Goal: Information Seeking & Learning: Learn about a topic

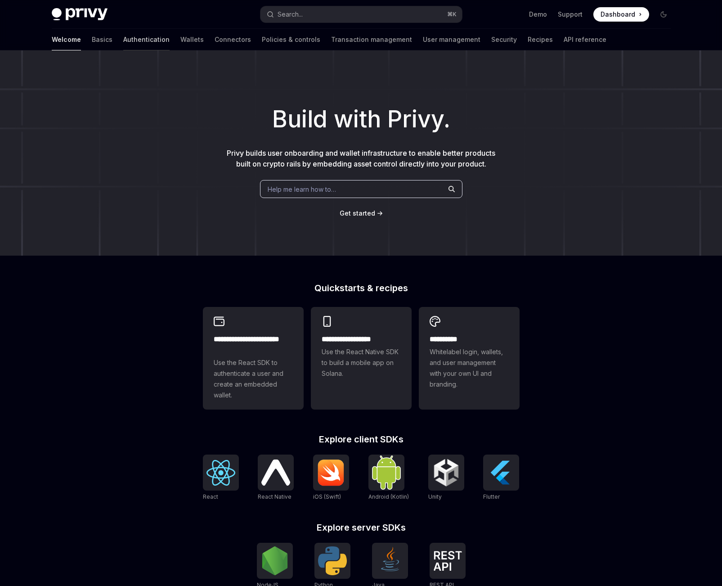
click at [123, 32] on link "Authentication" at bounding box center [146, 40] width 46 height 22
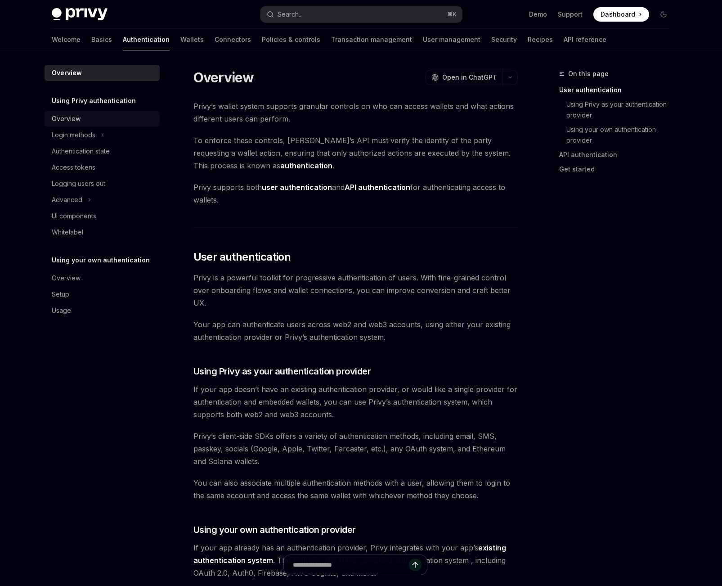
click at [63, 119] on div "Overview" at bounding box center [66, 118] width 29 height 11
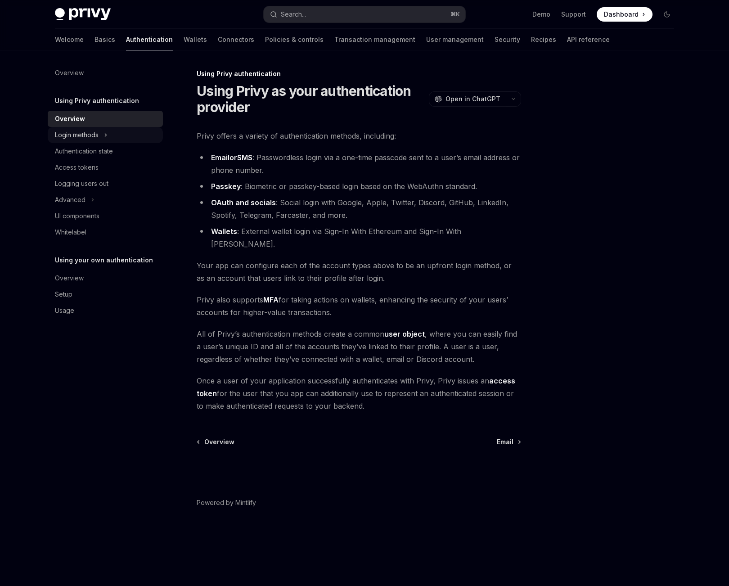
click at [100, 133] on button "Login methods" at bounding box center [105, 135] width 115 height 16
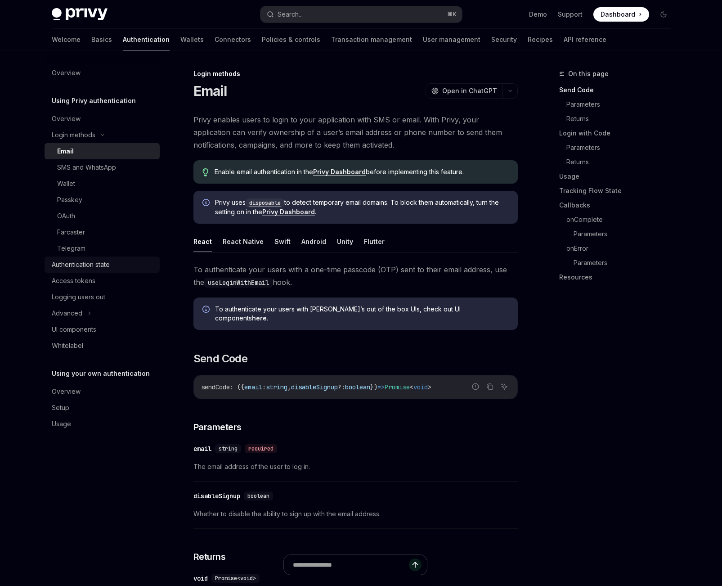
click at [116, 266] on div "Authentication state" at bounding box center [103, 264] width 103 height 11
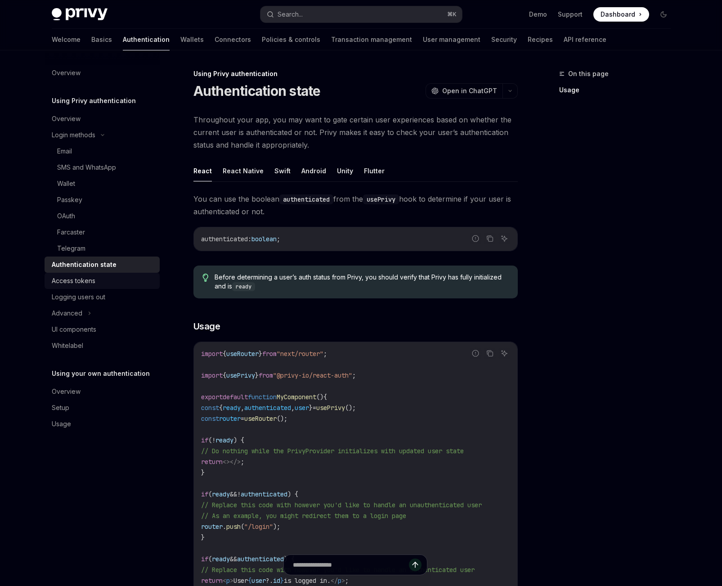
click at [110, 281] on div "Access tokens" at bounding box center [103, 280] width 103 height 11
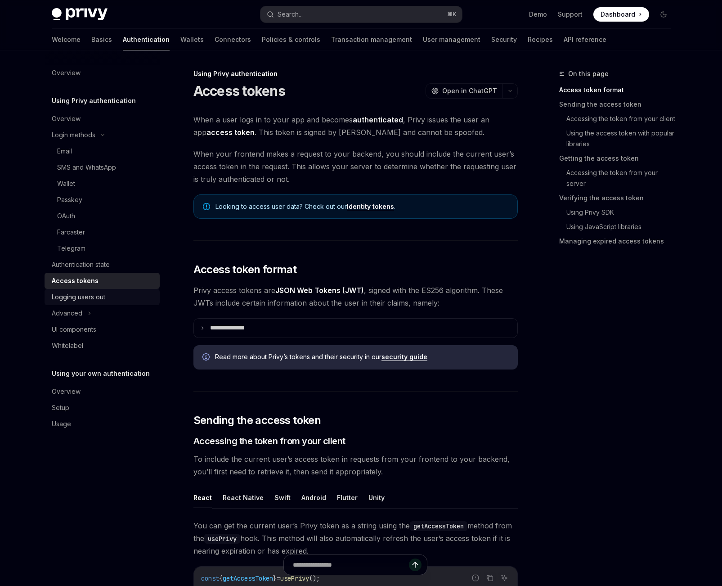
click at [110, 292] on div "Logging users out" at bounding box center [103, 297] width 103 height 11
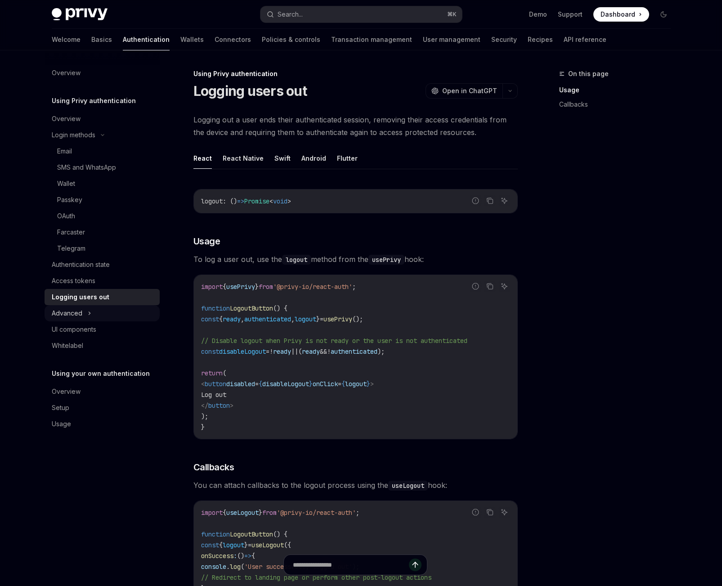
click at [104, 310] on button "Advanced" at bounding box center [102, 313] width 115 height 16
click at [97, 379] on div "UI components" at bounding box center [103, 378] width 103 height 11
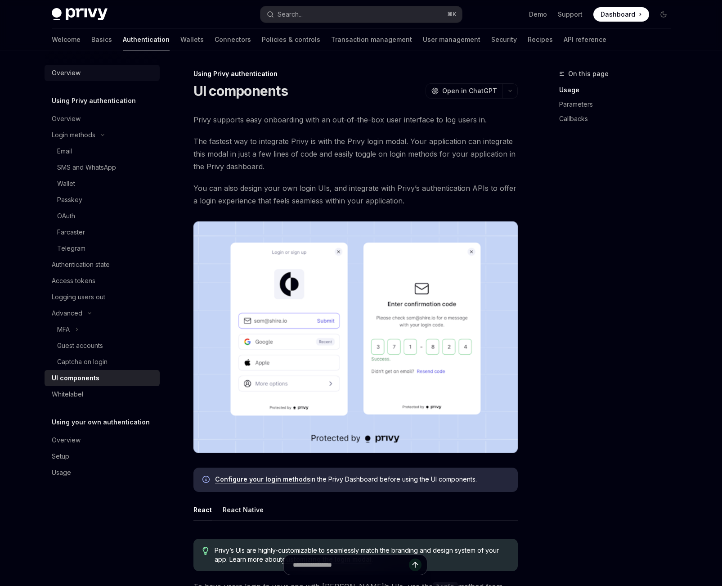
click at [72, 74] on div "Overview" at bounding box center [66, 72] width 29 height 11
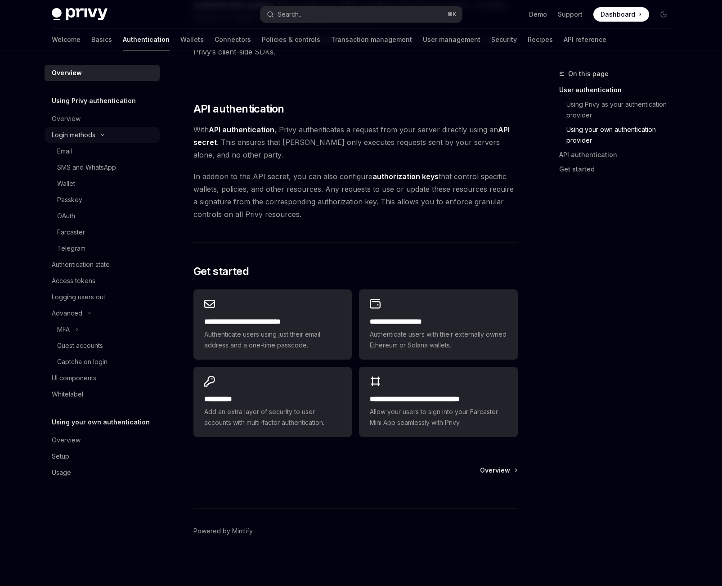
scroll to position [454, 0]
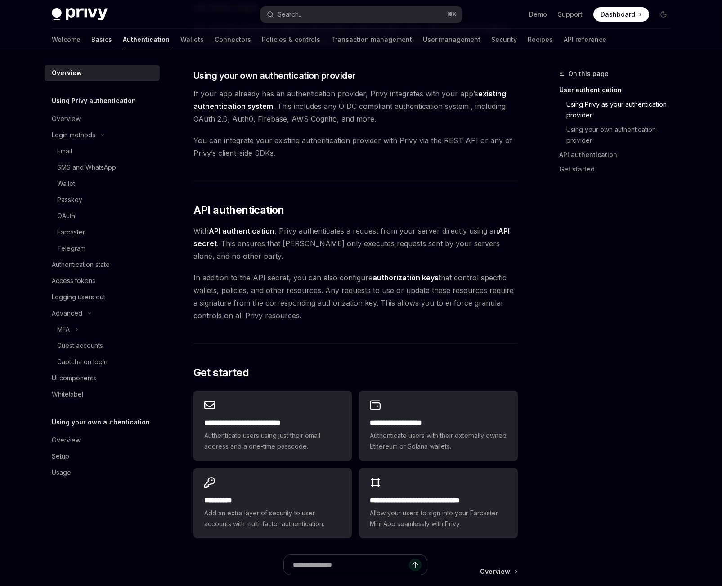
click at [91, 40] on link "Basics" at bounding box center [101, 40] width 21 height 22
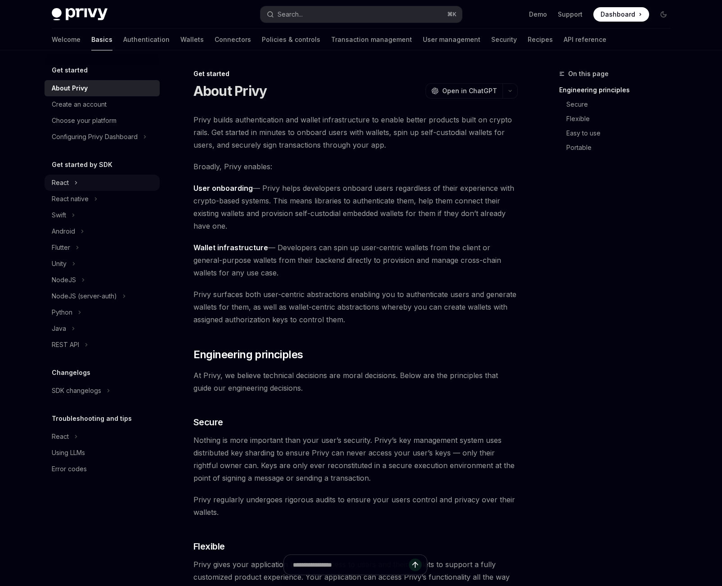
click at [108, 184] on button "React" at bounding box center [102, 183] width 115 height 16
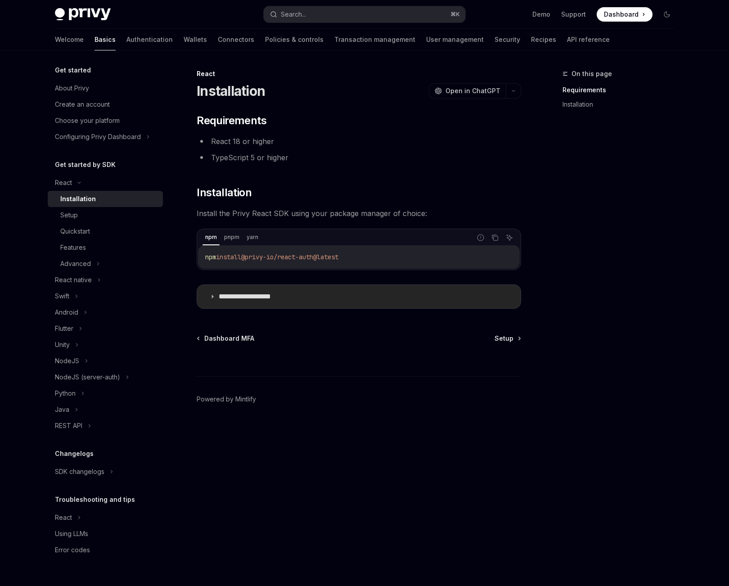
click at [272, 293] on p "**********" at bounding box center [256, 296] width 75 height 9
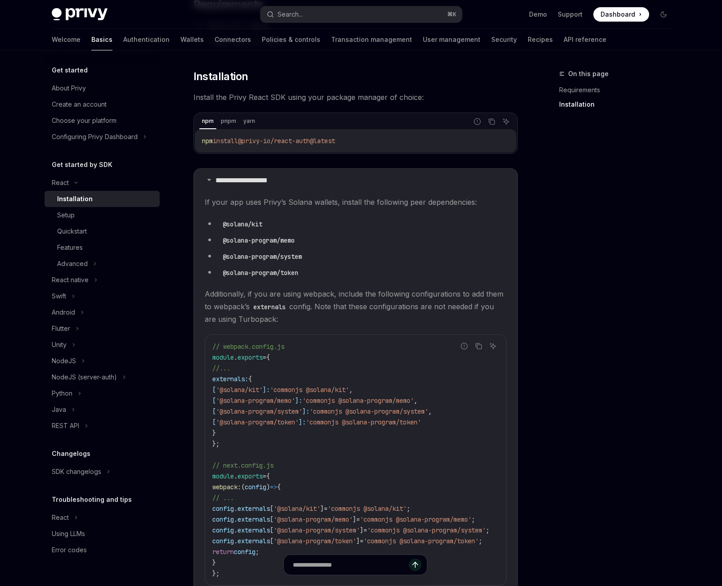
scroll to position [106, 0]
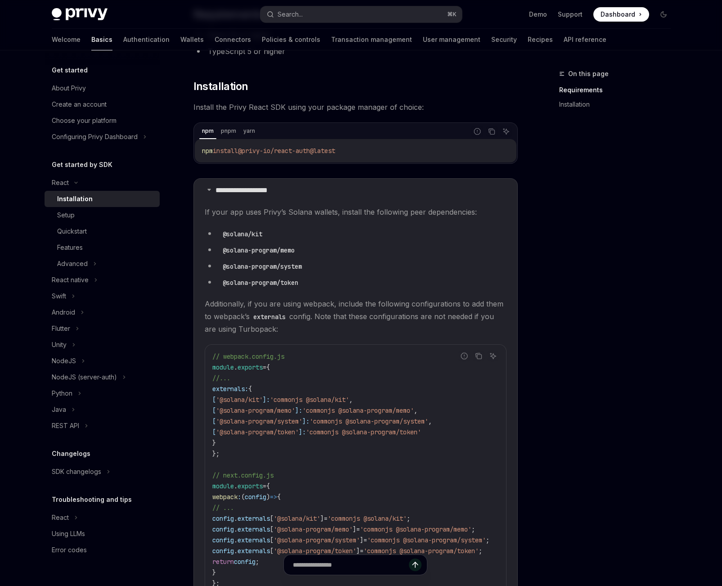
drag, startPoint x: 280, startPoint y: 238, endPoint x: 273, endPoint y: 230, distance: 10.5
click at [279, 238] on li "@solana/kit" at bounding box center [356, 233] width 302 height 13
drag, startPoint x: 273, startPoint y: 230, endPoint x: 223, endPoint y: 233, distance: 50.5
click at [223, 233] on li "@solana/kit" at bounding box center [356, 233] width 302 height 13
copy code "@solana/kit"
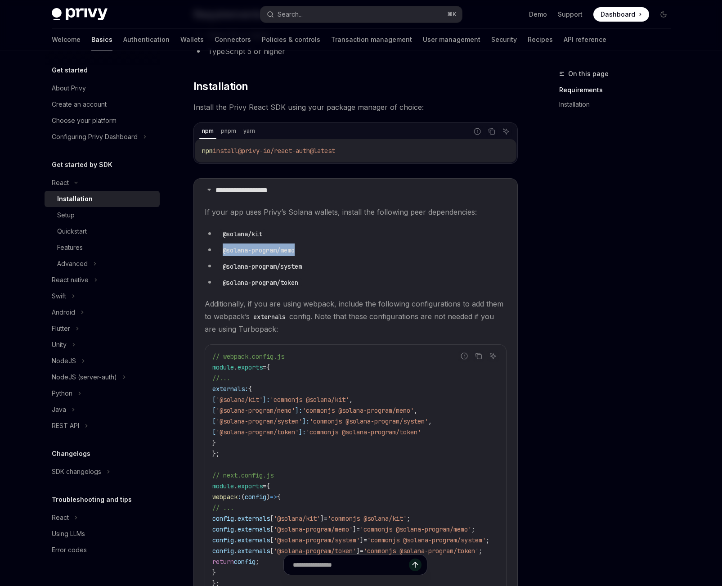
drag, startPoint x: 313, startPoint y: 248, endPoint x: 222, endPoint y: 251, distance: 91.4
click at [222, 251] on li "@solana-program/memo" at bounding box center [356, 249] width 302 height 13
copy code "@solana-program/memo"
drag, startPoint x: 235, startPoint y: 268, endPoint x: 306, endPoint y: 266, distance: 71.1
click at [305, 266] on code "@solana-program/system" at bounding box center [262, 266] width 86 height 10
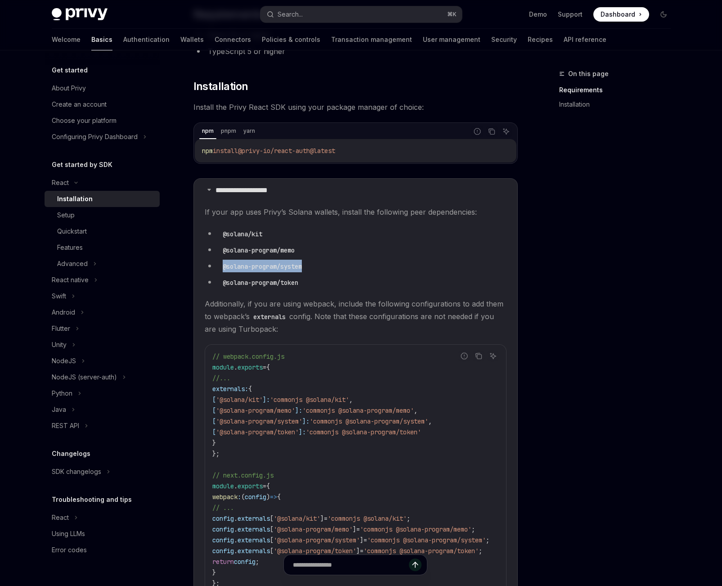
copy code "@solana-program/system"
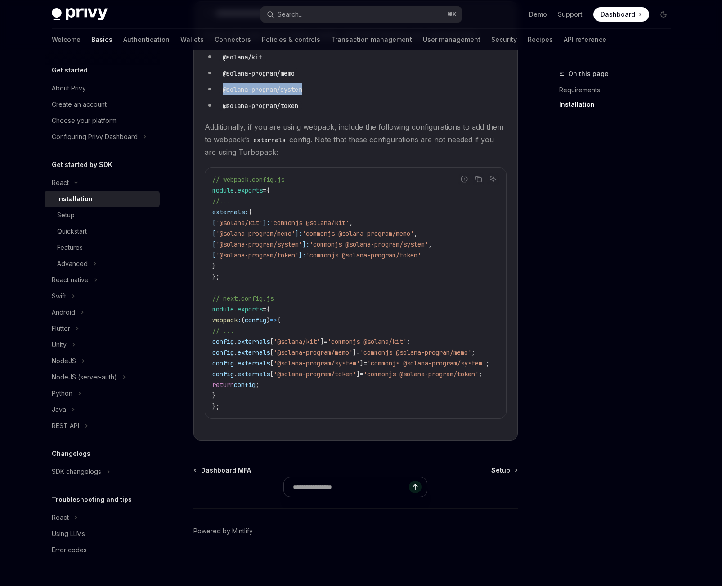
scroll to position [176, 0]
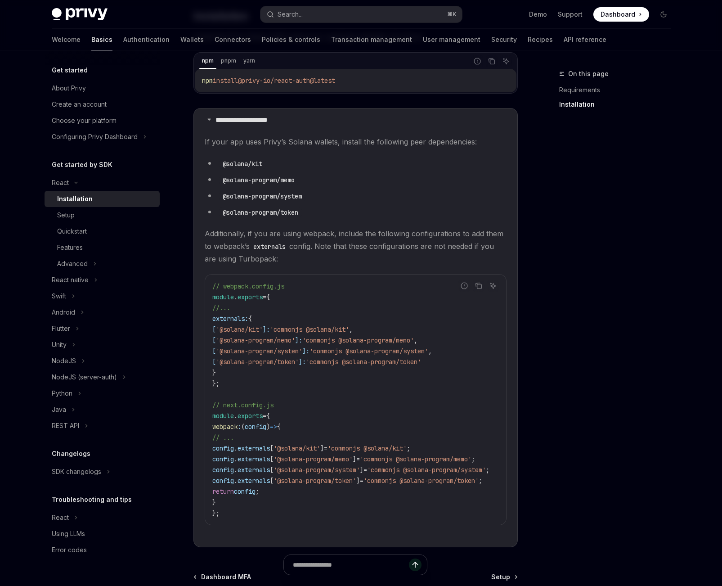
click at [319, 209] on li "@solana-program/token" at bounding box center [356, 212] width 302 height 13
drag, startPoint x: 308, startPoint y: 213, endPoint x: 224, endPoint y: 214, distance: 84.1
click at [224, 214] on li "@solana-program/token" at bounding box center [356, 212] width 302 height 13
copy code "@solana-program/token"
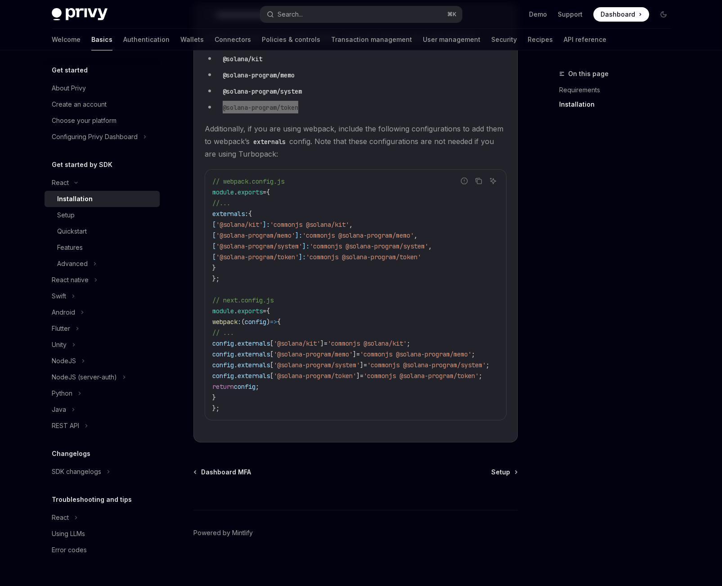
scroll to position [280, 0]
click at [75, 215] on div "Setup" at bounding box center [105, 215] width 97 height 11
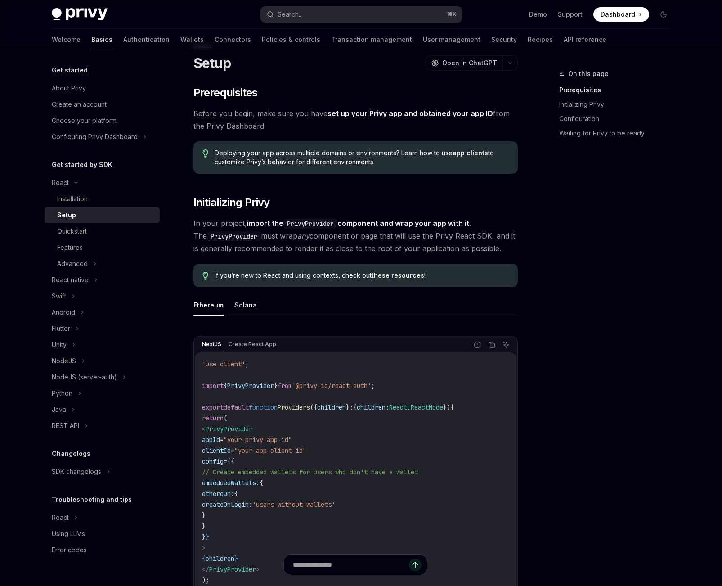
scroll to position [125, 0]
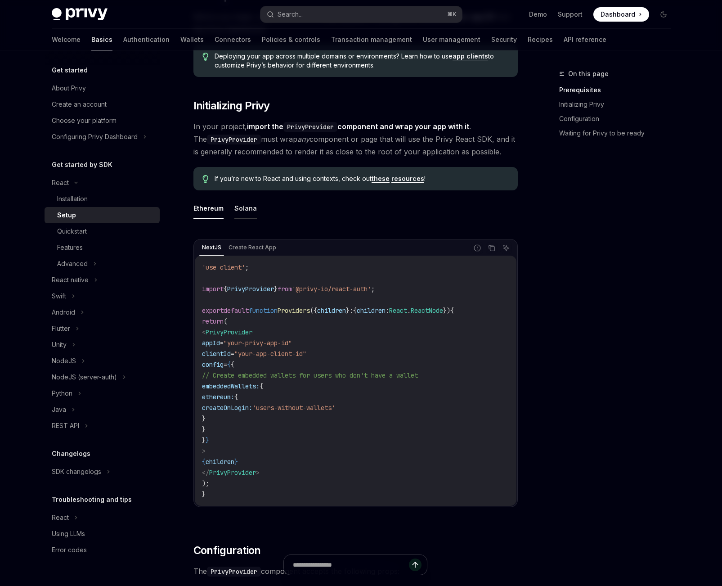
click at [234, 208] on button "Solana" at bounding box center [245, 207] width 22 height 21
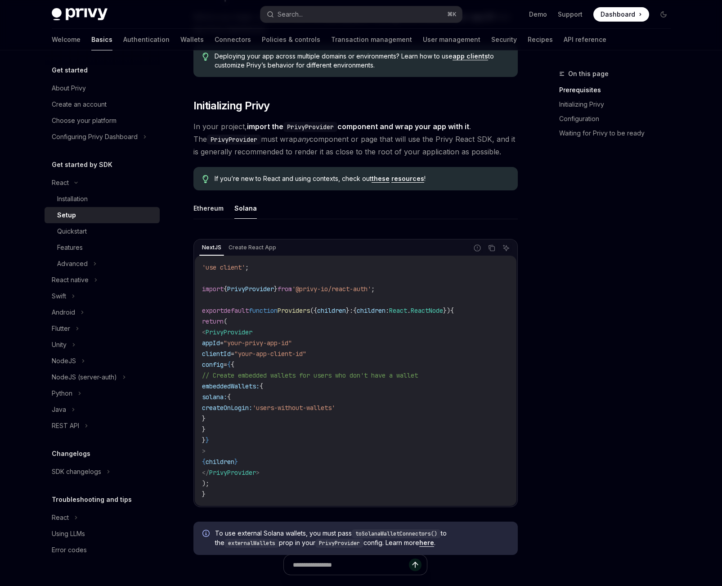
click at [252, 332] on span "PrivyProvider" at bounding box center [229, 332] width 47 height 8
copy span "PrivyProvider"
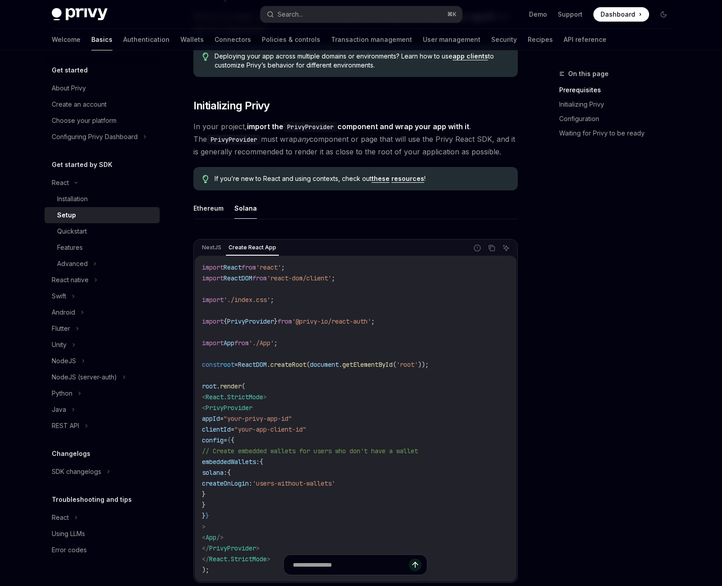
scroll to position [238, 0]
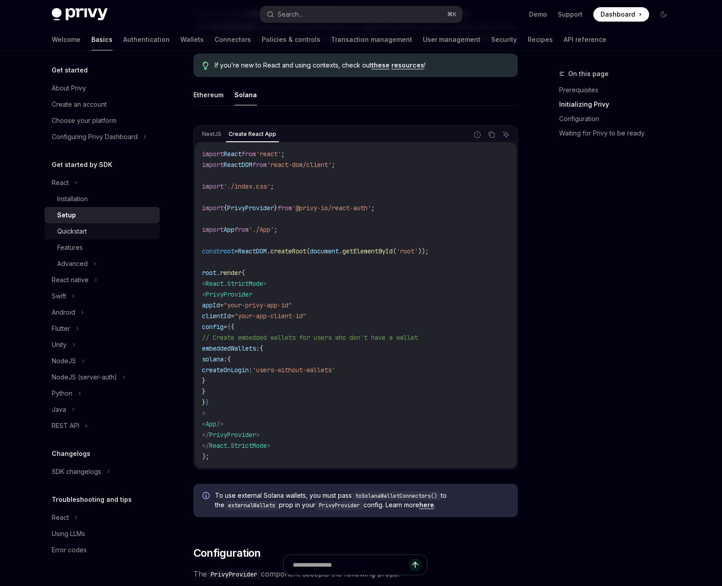
click at [86, 236] on link "Quickstart" at bounding box center [102, 231] width 115 height 16
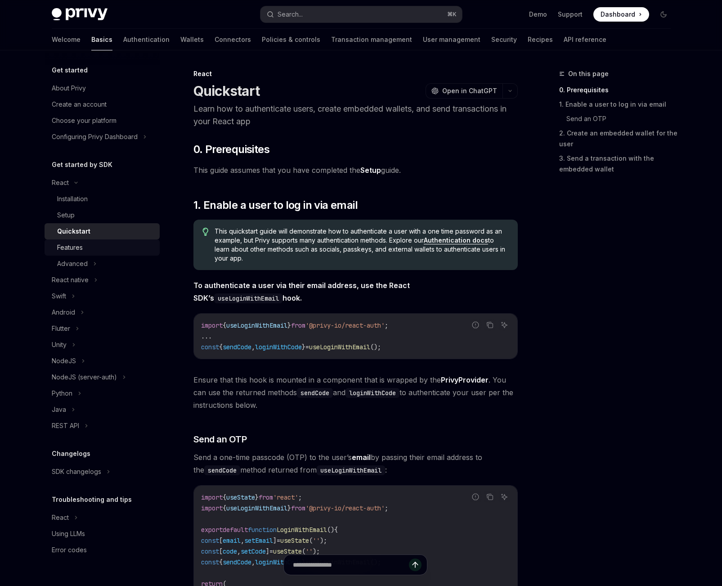
click at [85, 245] on div "Features" at bounding box center [105, 247] width 97 height 11
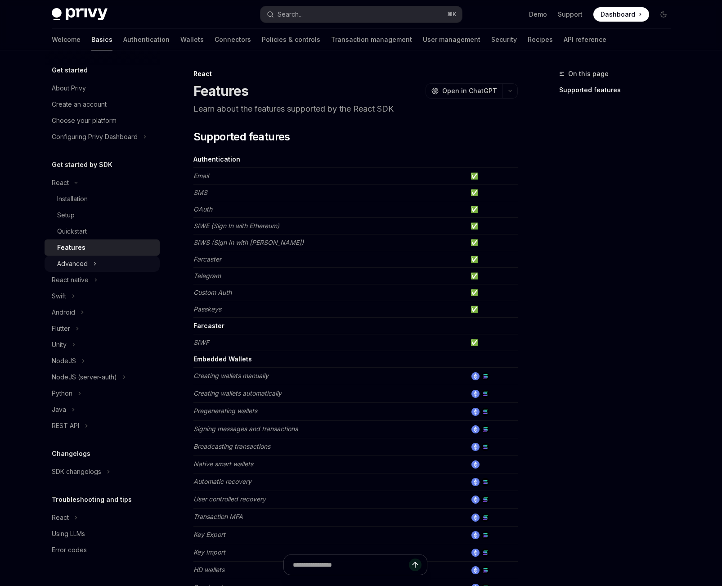
click at [90, 265] on button "Advanced" at bounding box center [102, 264] width 115 height 16
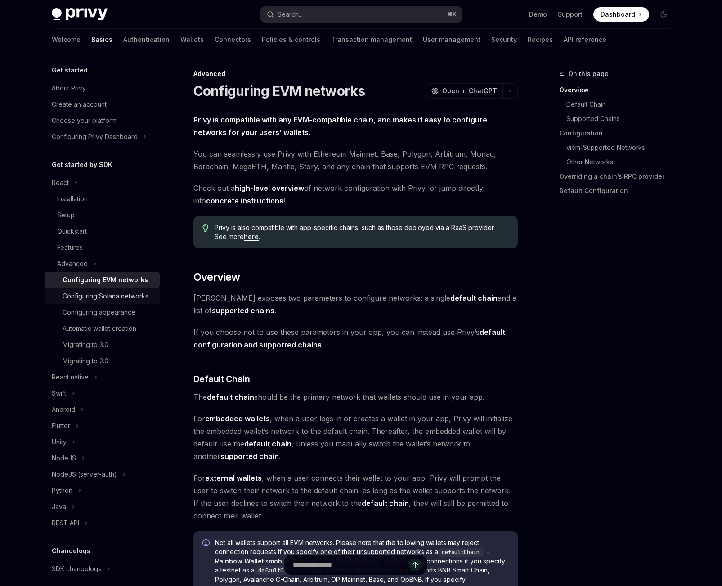
drag, startPoint x: 80, startPoint y: 301, endPoint x: 130, endPoint y: 309, distance: 51.6
click at [80, 301] on div "Configuring Solana networks" at bounding box center [106, 296] width 86 height 11
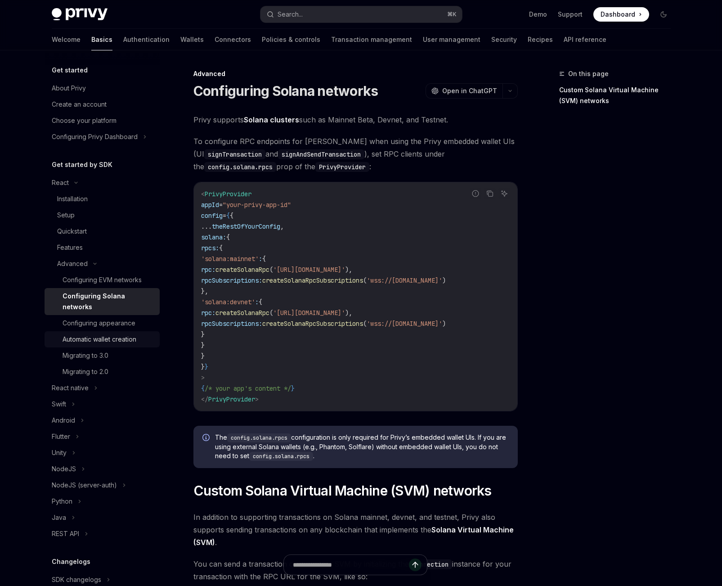
click at [115, 346] on link "Automatic wallet creation" at bounding box center [102, 339] width 115 height 16
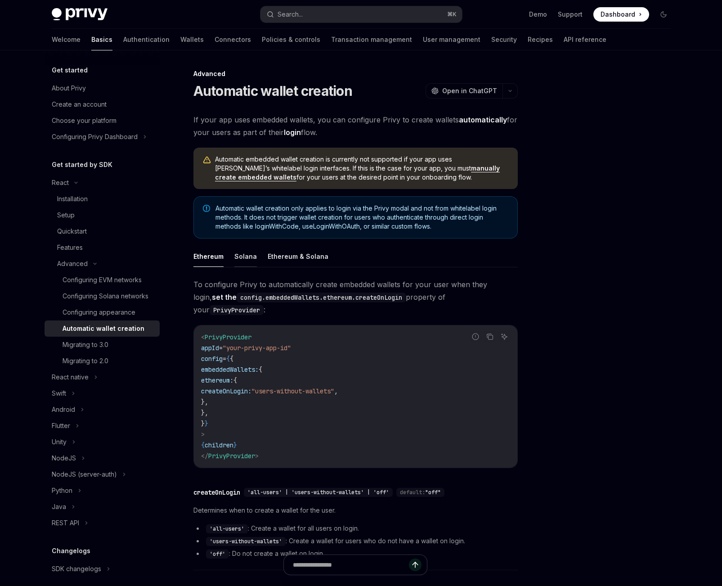
scroll to position [0, 0]
click at [236, 254] on button "Solana" at bounding box center [245, 255] width 22 height 21
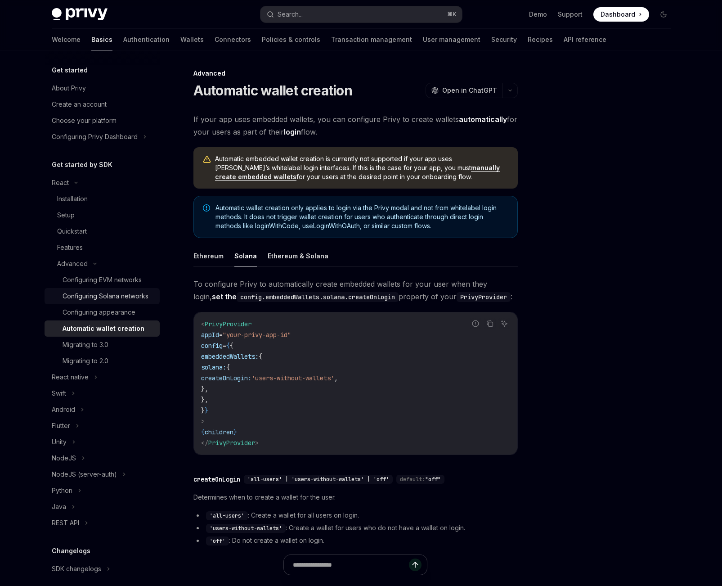
click at [110, 298] on div "Configuring Solana networks" at bounding box center [106, 296] width 86 height 11
type textarea "*"
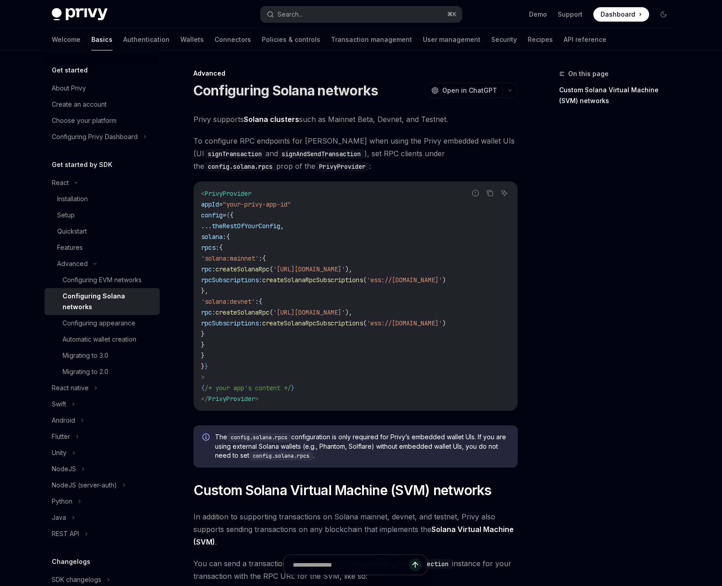
drag, startPoint x: 216, startPoint y: 237, endPoint x: 253, endPoint y: 292, distance: 66.8
click at [253, 292] on code "< PrivyProvider appId = "your-privy-app-id" config = { { ... theRestOfYourConfi…" at bounding box center [355, 296] width 309 height 216
copy code "solana: { rpcs: { 'solana:mainnet' : { rpc: createSolanaRpc ( 'https://api.main…"
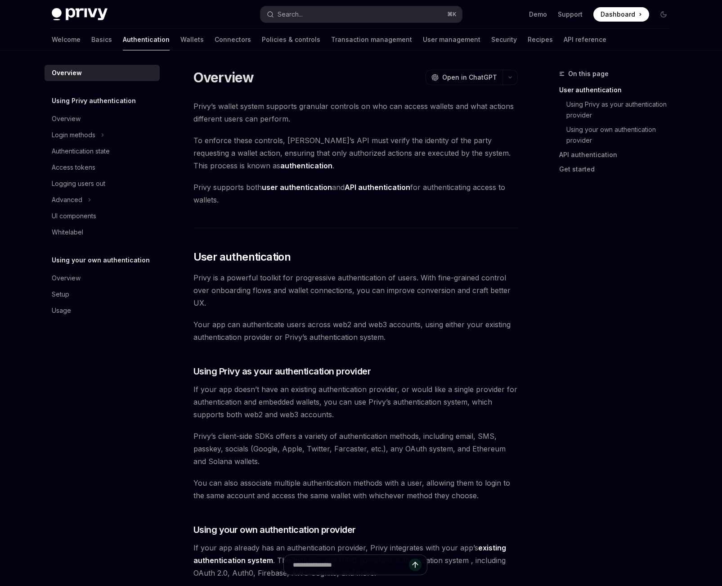
click at [633, 15] on span "Dashboard" at bounding box center [618, 14] width 35 height 9
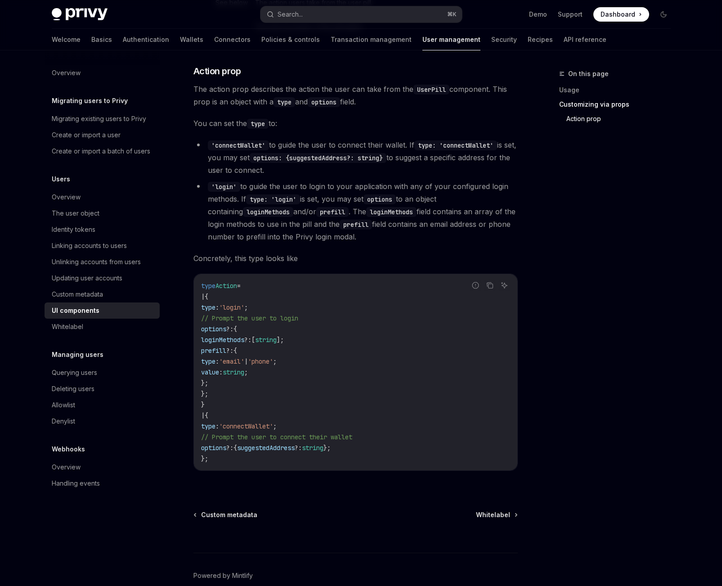
scroll to position [1412, 0]
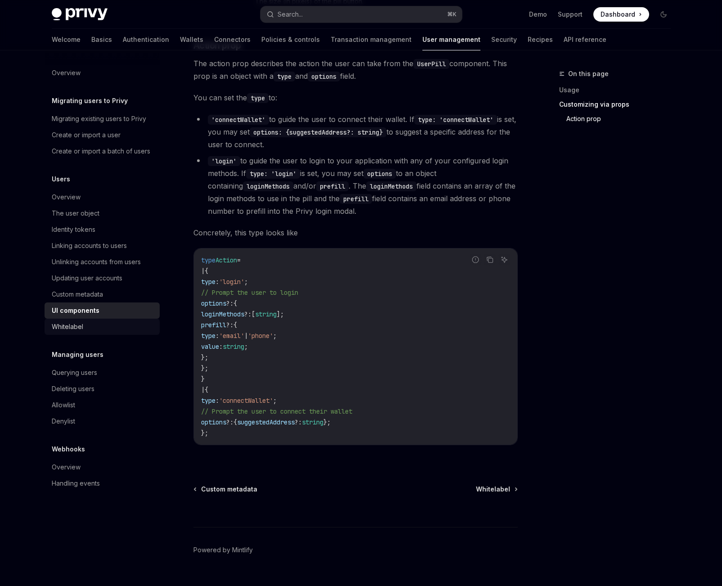
click at [87, 328] on div "Whitelabel" at bounding box center [103, 326] width 103 height 11
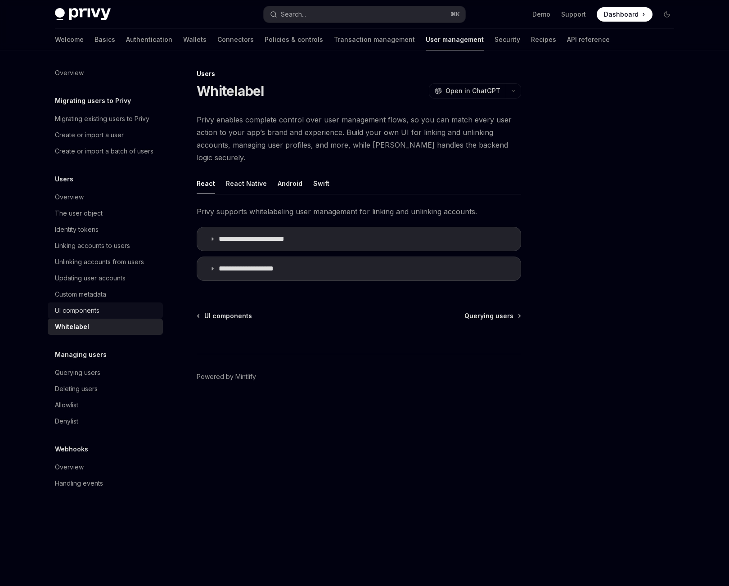
click at [90, 306] on div "UI components" at bounding box center [77, 310] width 45 height 11
type textarea "*"
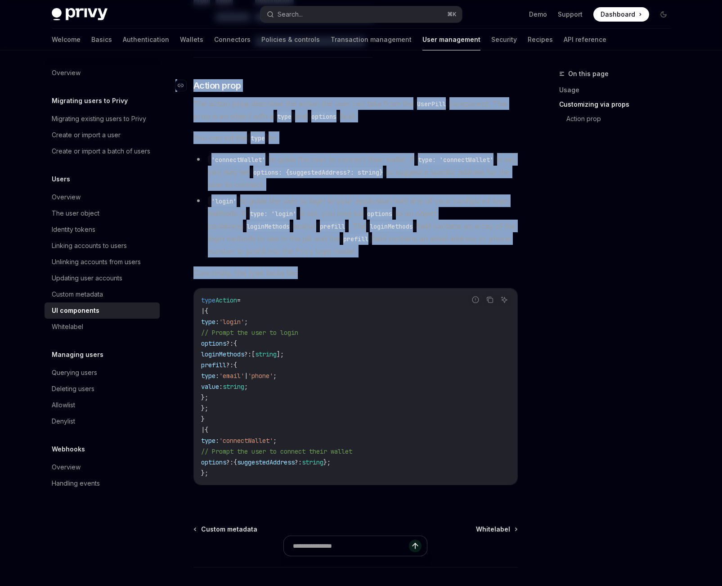
scroll to position [1431, 0]
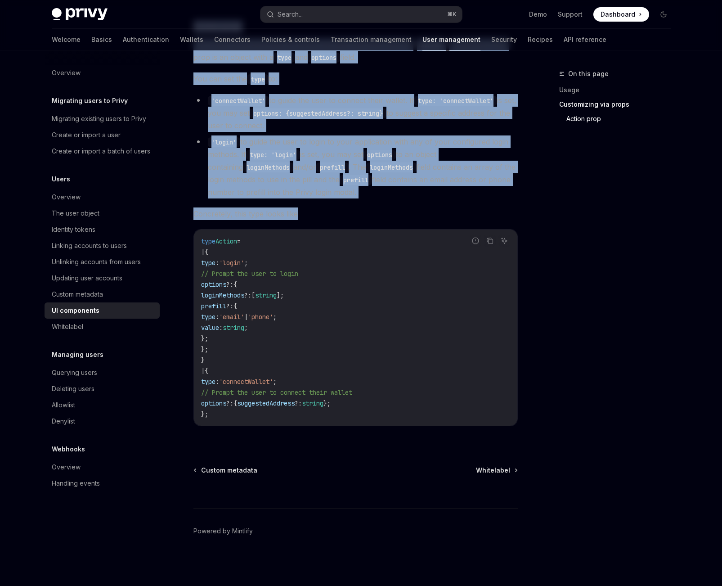
drag, startPoint x: 192, startPoint y: 88, endPoint x: 402, endPoint y: 435, distance: 405.5
